Goal: Navigation & Orientation: Find specific page/section

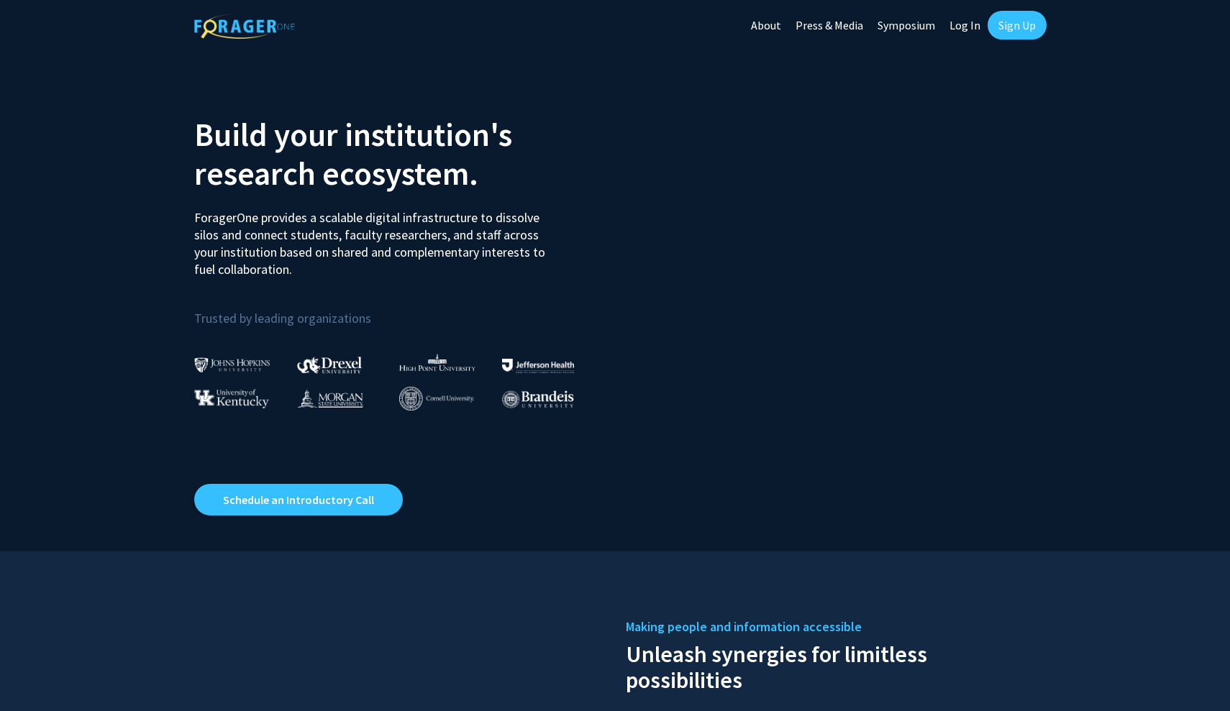
click at [953, 19] on link "Log In" at bounding box center [964, 25] width 45 height 50
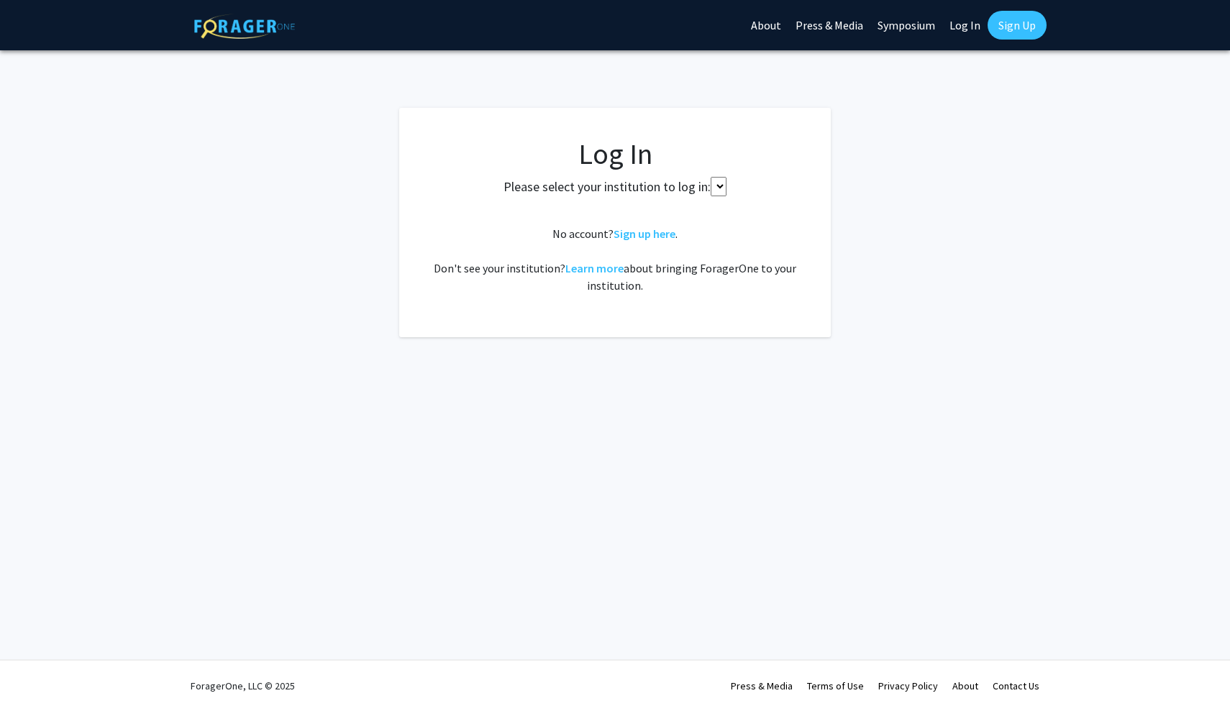
select select
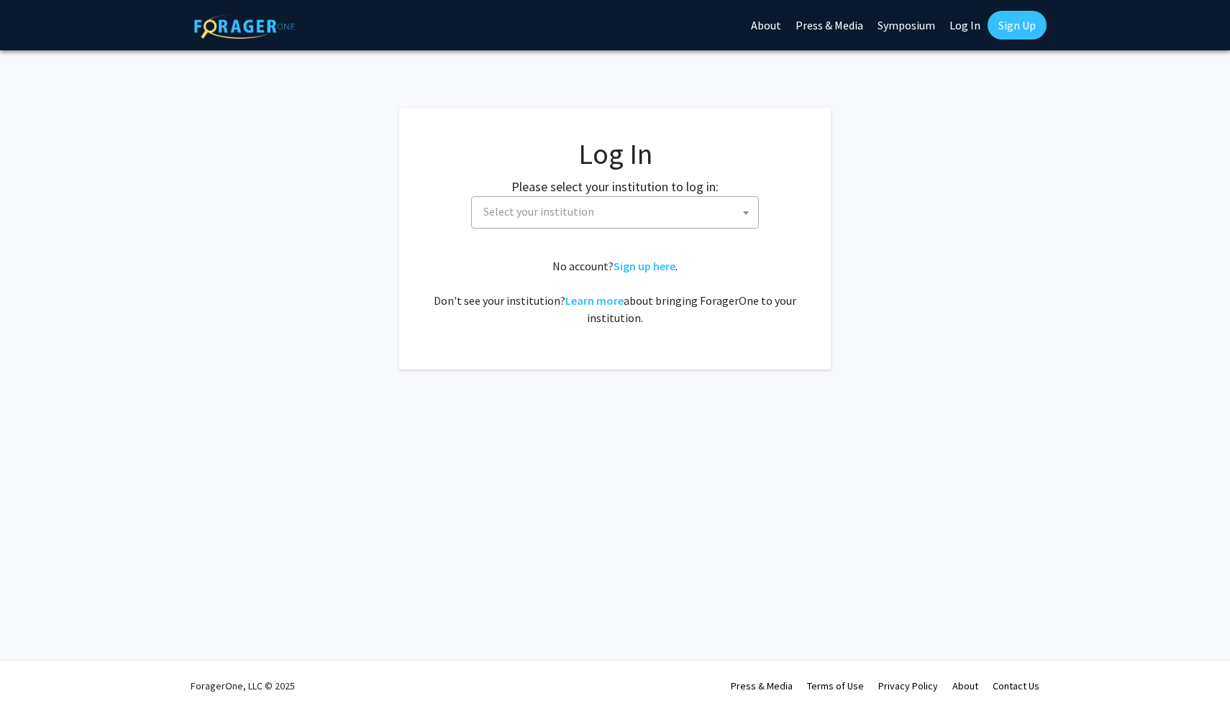
click at [551, 218] on span "Select your institution" at bounding box center [538, 211] width 111 height 14
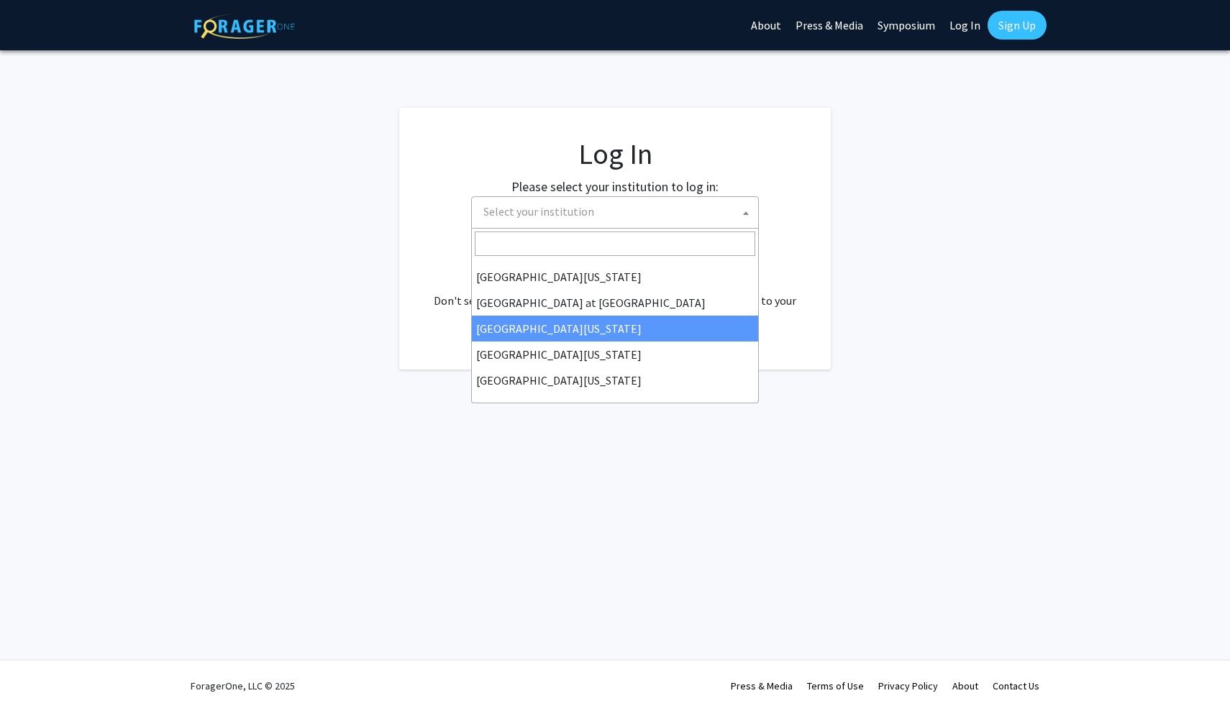
scroll to position [201, 0]
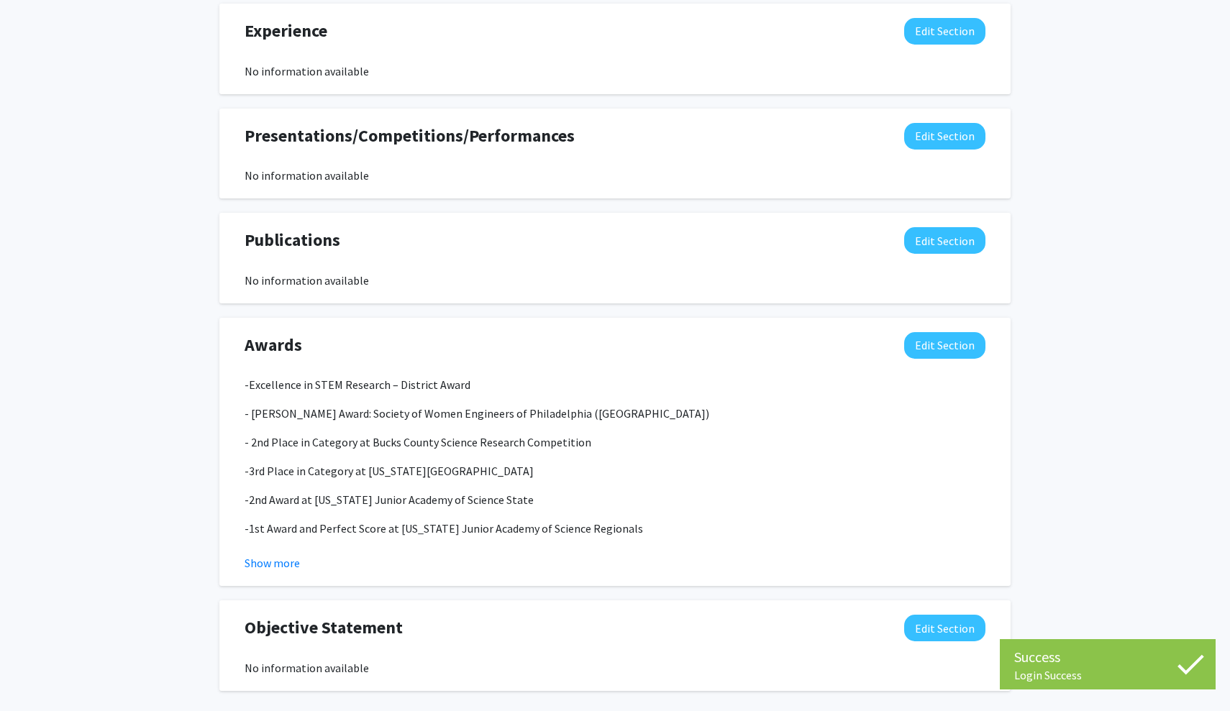
scroll to position [1222, 0]
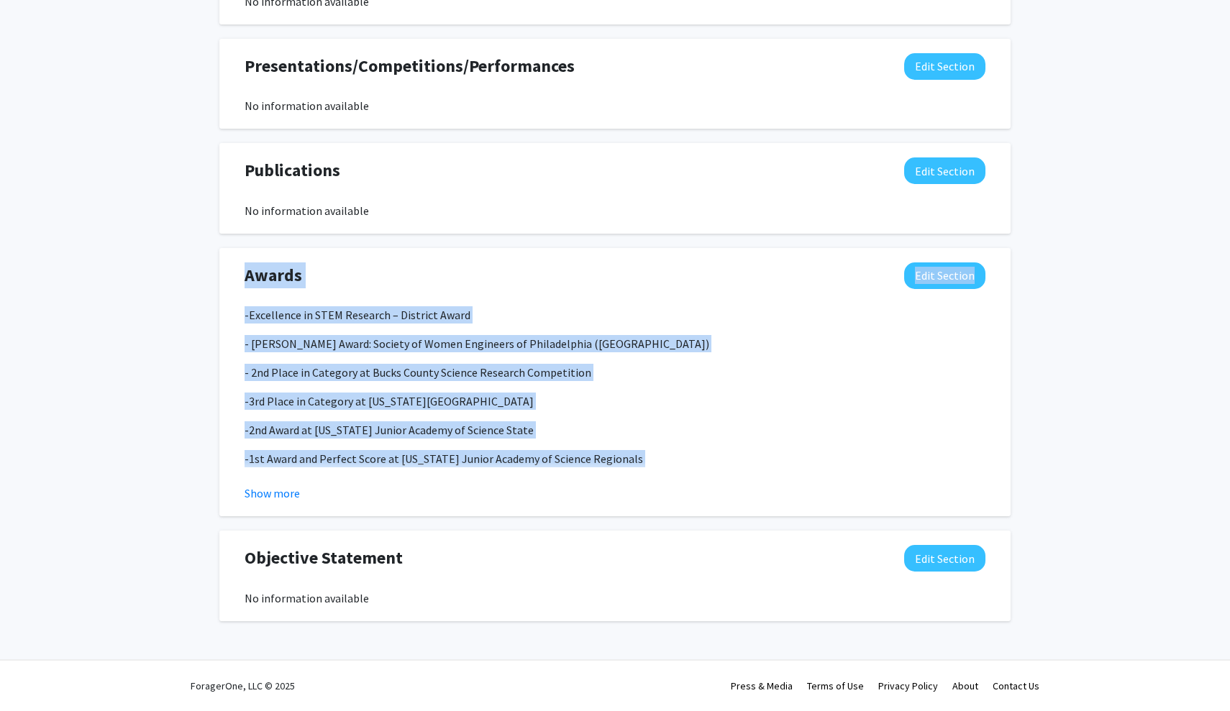
drag, startPoint x: 239, startPoint y: 297, endPoint x: 630, endPoint y: 479, distance: 431.4
click at [630, 479] on div "Awards Edit Section -Excellence in STEM Research – District Award - [PERSON_NAM…" at bounding box center [615, 382] width 762 height 240
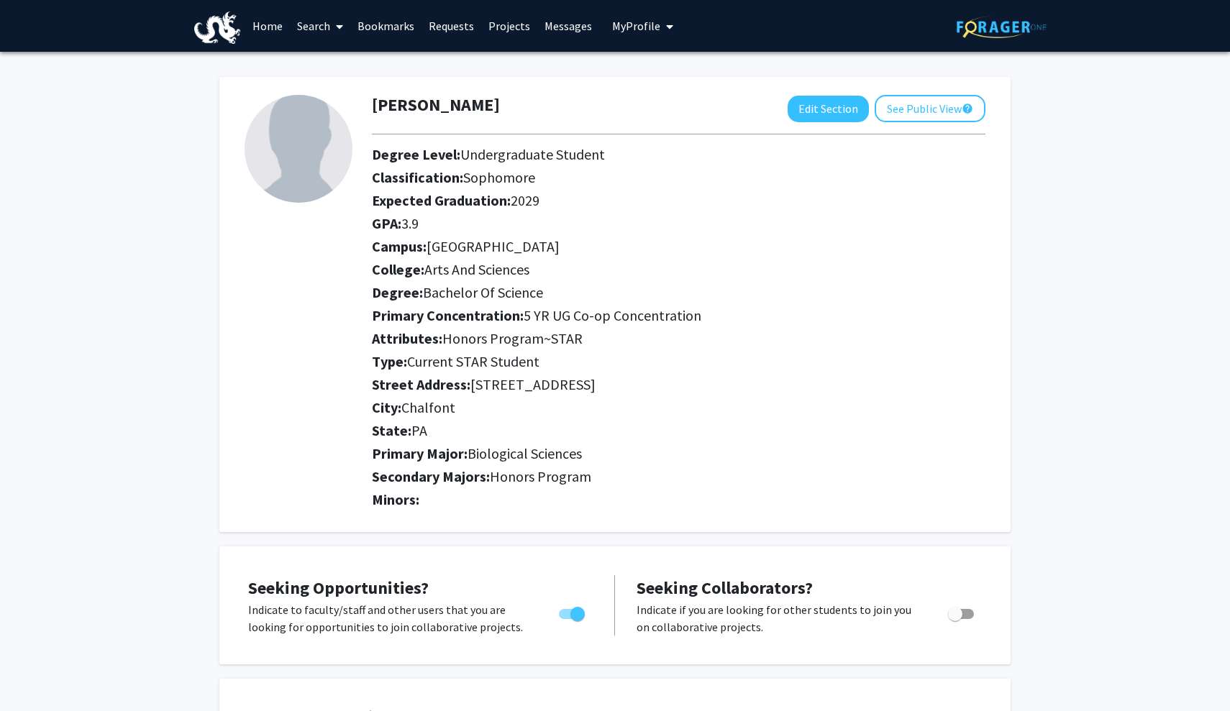
scroll to position [0, 0]
click at [459, 23] on link "Requests" at bounding box center [451, 26] width 60 height 50
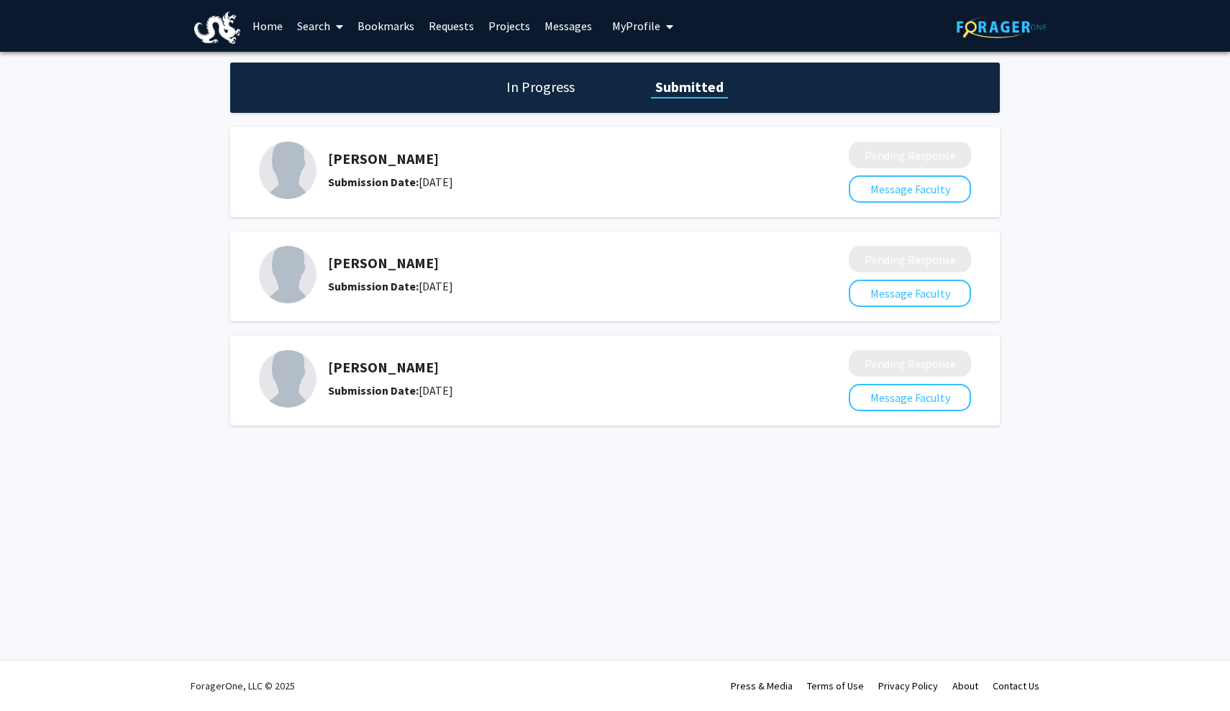
click at [577, 85] on h1 "In Progress" at bounding box center [540, 87] width 77 height 20
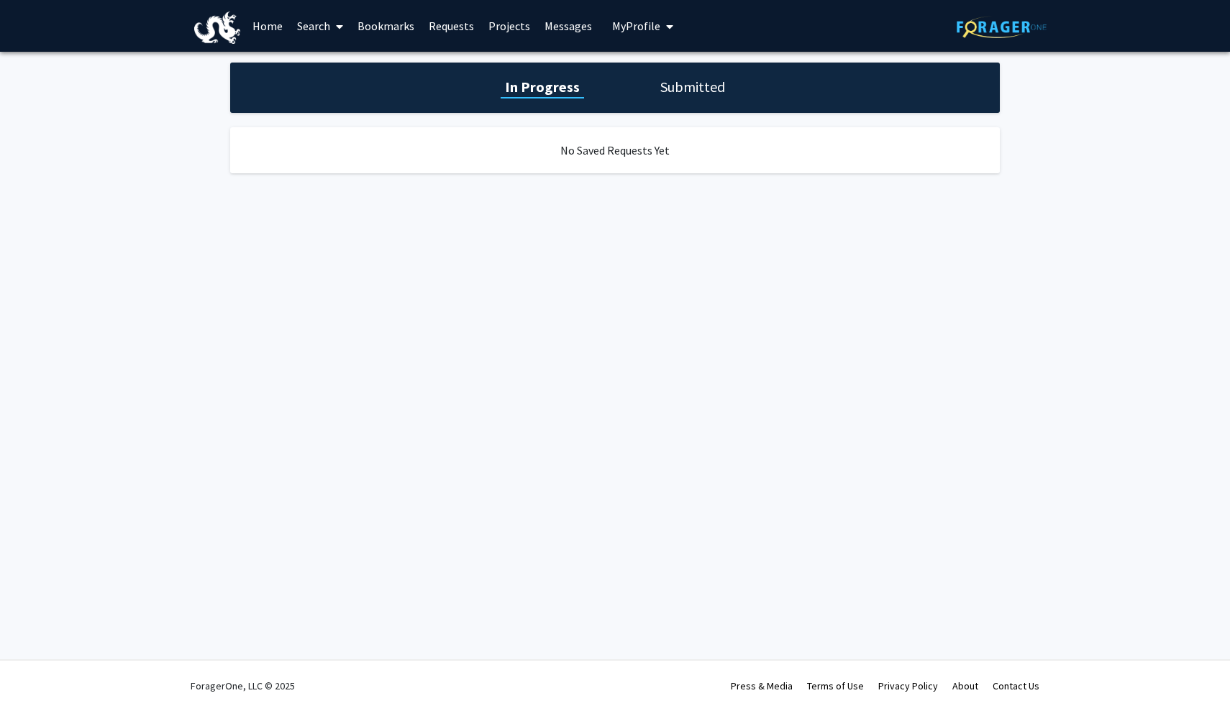
click at [641, 40] on button "My Profile" at bounding box center [643, 26] width 70 height 52
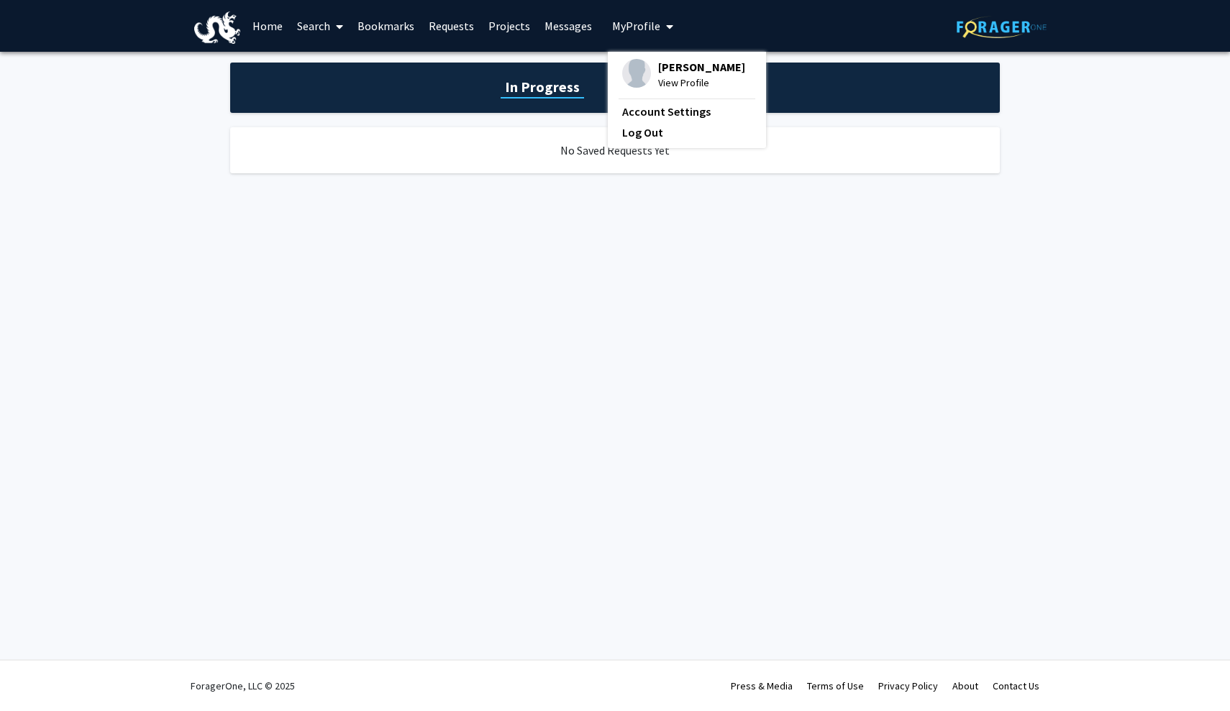
click at [683, 93] on div "[PERSON_NAME] View Profile Account Settings Log Out" at bounding box center [687, 100] width 158 height 96
click at [263, 24] on link "Home" at bounding box center [267, 26] width 45 height 50
